Goal: Information Seeking & Learning: Learn about a topic

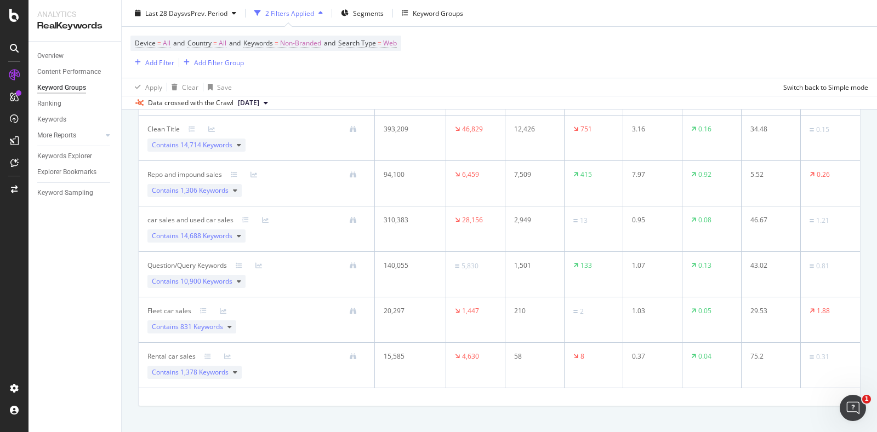
scroll to position [333, 0]
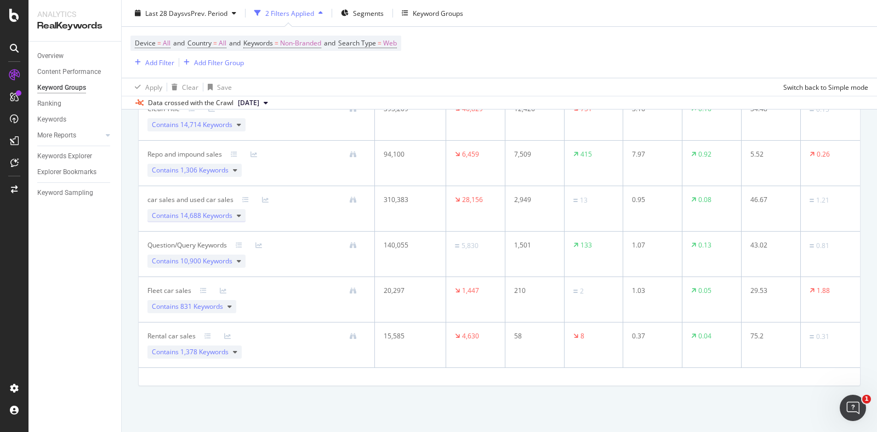
click at [193, 215] on span "14,688 Keywords" at bounding box center [206, 215] width 52 height 9
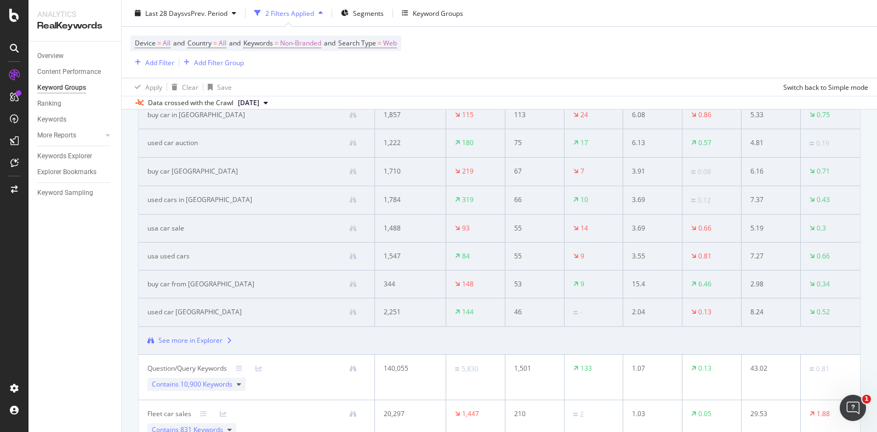
scroll to position [538, 0]
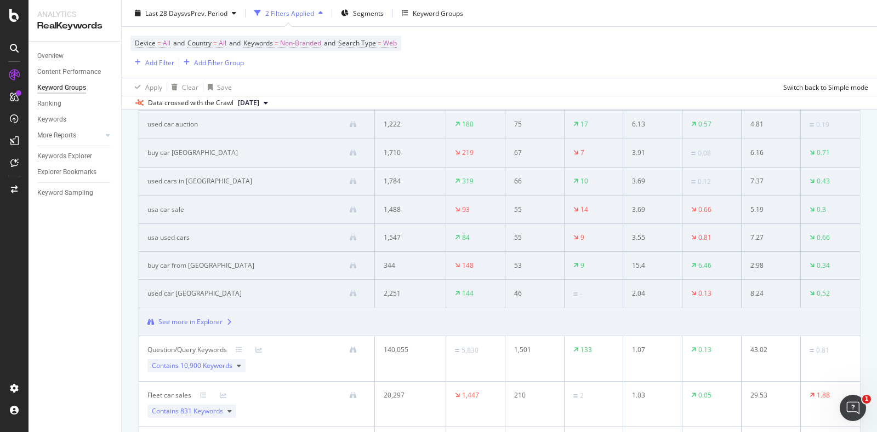
click at [458, 57] on div "Device = All and Country = All and Keywords = Non-Branded and Search Type = Web…" at bounding box center [499, 52] width 738 height 51
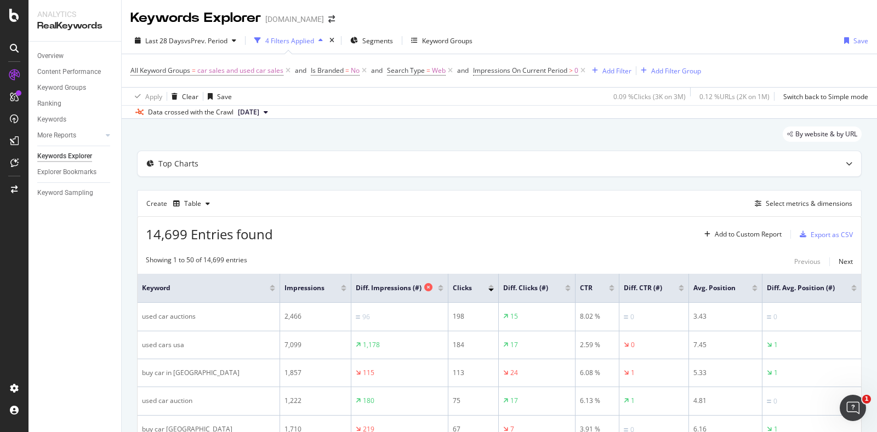
click at [362, 286] on span "Diff. Impressions (#)" at bounding box center [389, 288] width 66 height 10
click at [438, 287] on div at bounding box center [440, 286] width 5 height 3
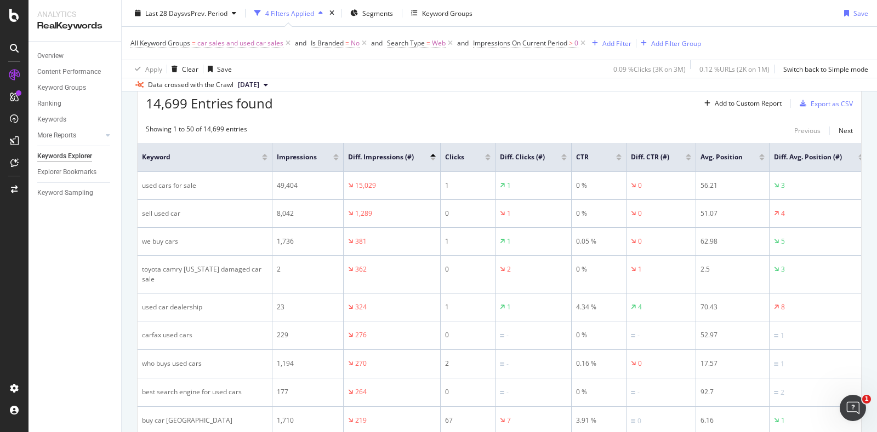
scroll to position [136, 0]
